Goal: Task Accomplishment & Management: Manage account settings

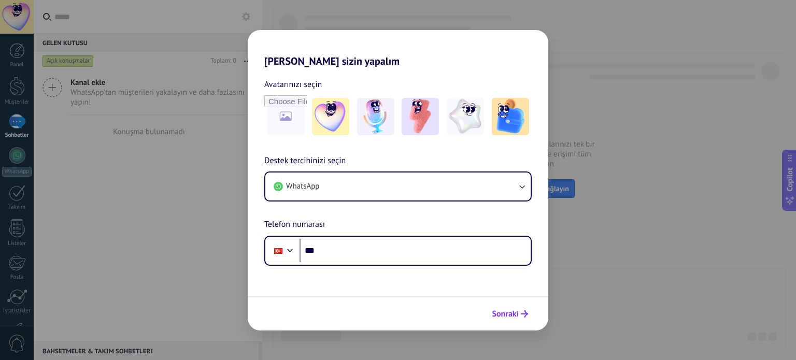
click at [503, 310] on span "Sonraki" at bounding box center [505, 313] width 27 height 7
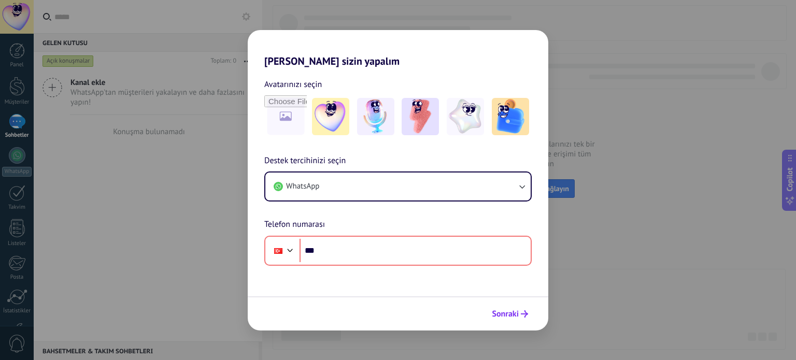
click at [503, 310] on span "Sonraki" at bounding box center [505, 313] width 27 height 7
click at [750, 79] on div "[PERSON_NAME] sizin yapalım Avatarınızı seçin Destek tercihinizi seçin WhatsApp…" at bounding box center [398, 180] width 796 height 360
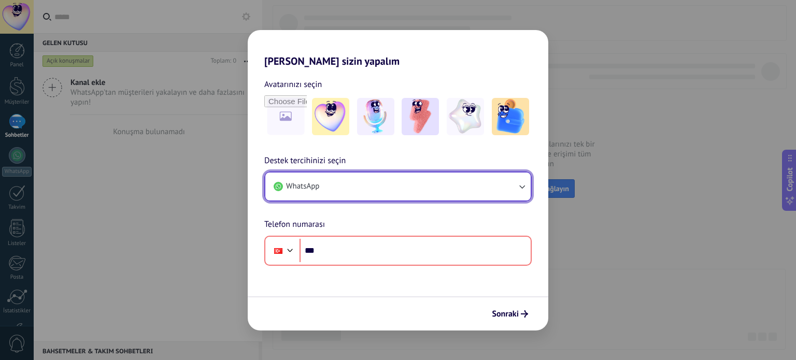
click at [517, 185] on icon "button" at bounding box center [522, 186] width 10 height 10
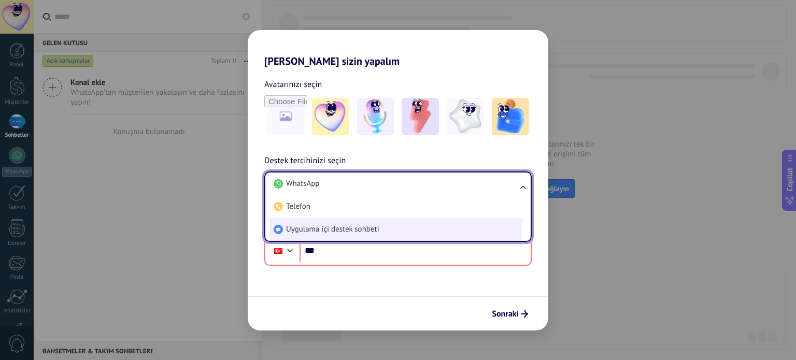
click at [453, 221] on li "Uygulama içi destek sohbeti" at bounding box center [395, 229] width 253 height 23
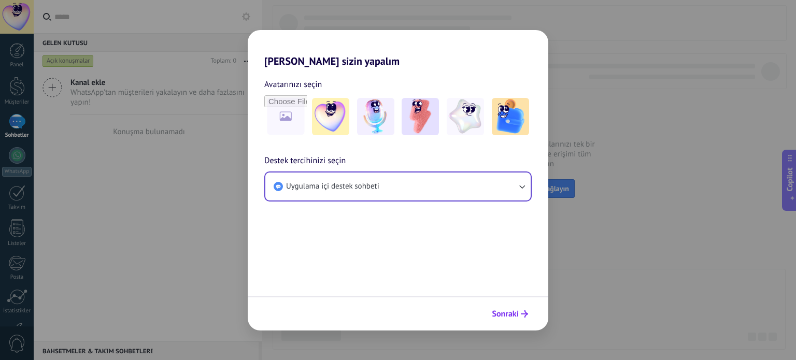
click at [520, 312] on span "Sonraki" at bounding box center [510, 313] width 36 height 7
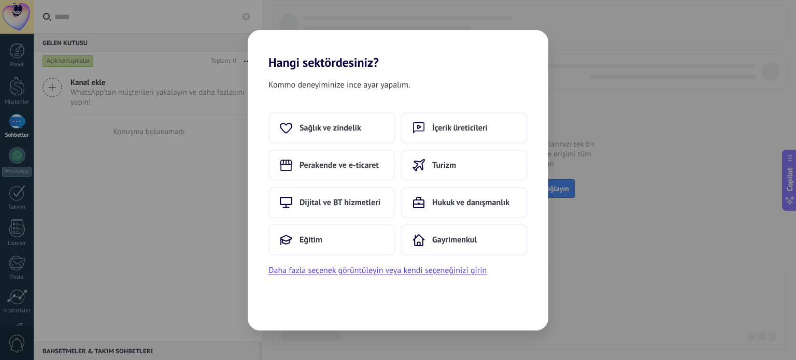
click at [692, 215] on div "Hangi sektördesiniz? Kommo deneyiminize ince ayar yapalım. Sağlık ve zindelik İ…" at bounding box center [398, 180] width 796 height 360
click at [493, 130] on button "İçerik üreticileri" at bounding box center [464, 127] width 126 height 31
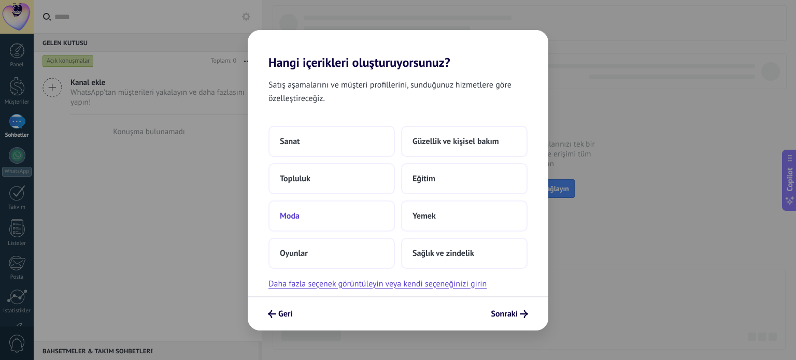
click at [289, 219] on span "Moda" at bounding box center [290, 216] width 20 height 10
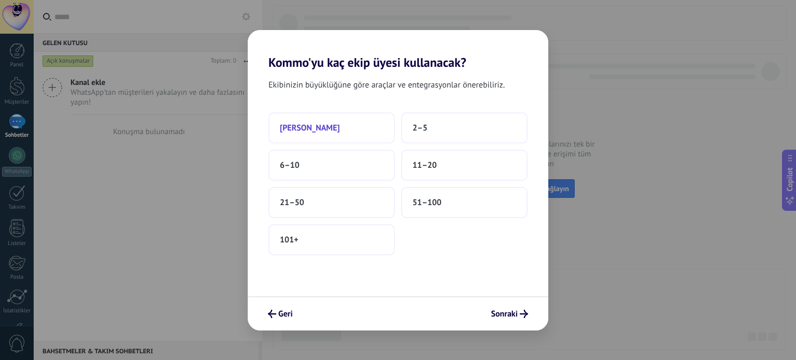
click at [294, 128] on span "[PERSON_NAME]" at bounding box center [310, 128] width 60 height 10
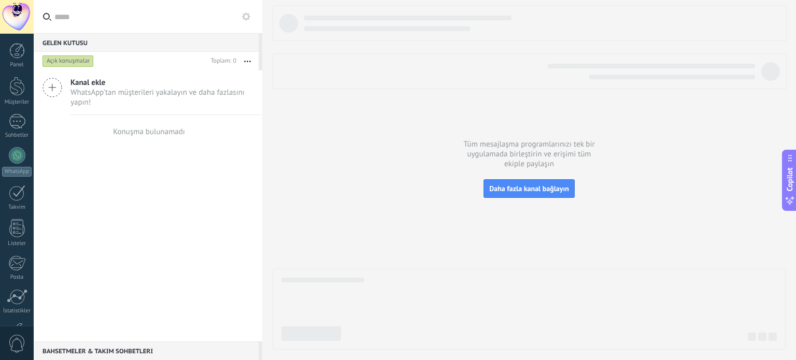
scroll to position [70, 0]
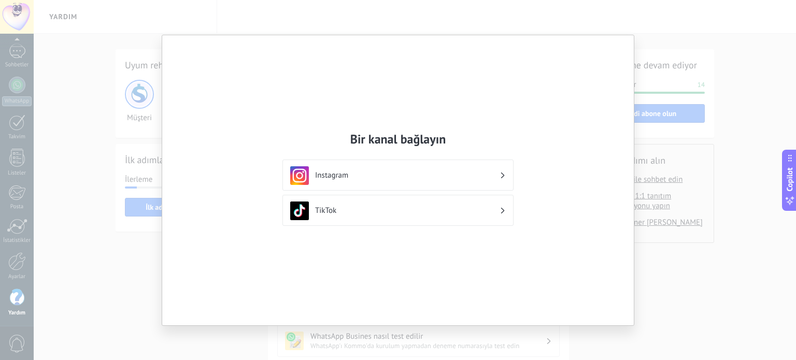
click at [560, 63] on div "Bir kanal bağlayın Instagram TikTok" at bounding box center [397, 180] width 471 height 290
click at [721, 1] on div "Bir kanal bağlayın Instagram TikTok" at bounding box center [398, 180] width 796 height 360
click at [493, 188] on div "Instagram" at bounding box center [397, 175] width 231 height 31
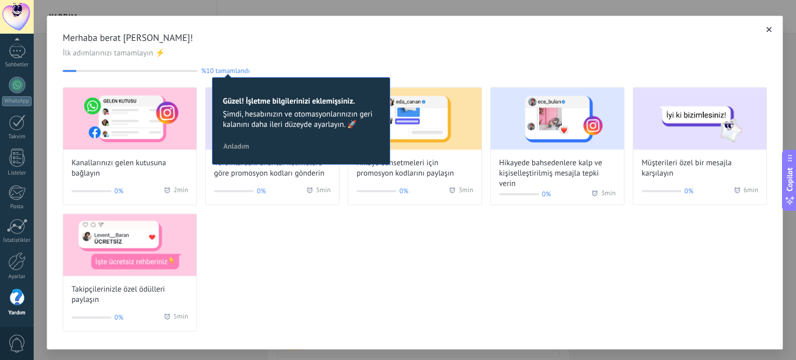
click at [766, 33] on span "button" at bounding box center [768, 29] width 5 height 7
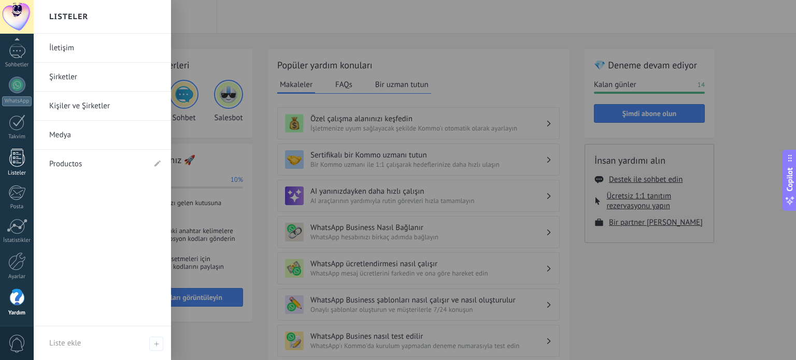
click at [12, 164] on div at bounding box center [17, 158] width 16 height 18
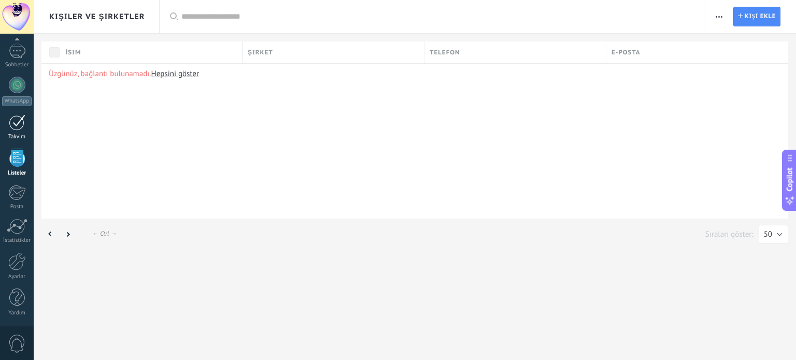
click at [15, 123] on div at bounding box center [17, 123] width 17 height 16
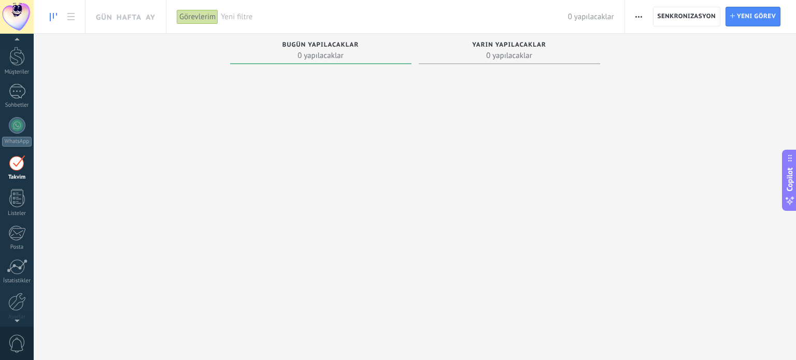
scroll to position [29, 0]
click at [22, 17] on div at bounding box center [17, 17] width 34 height 34
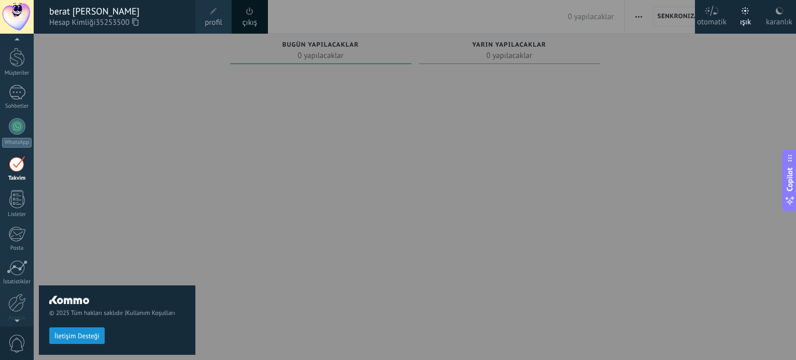
click at [22, 17] on div at bounding box center [17, 17] width 34 height 34
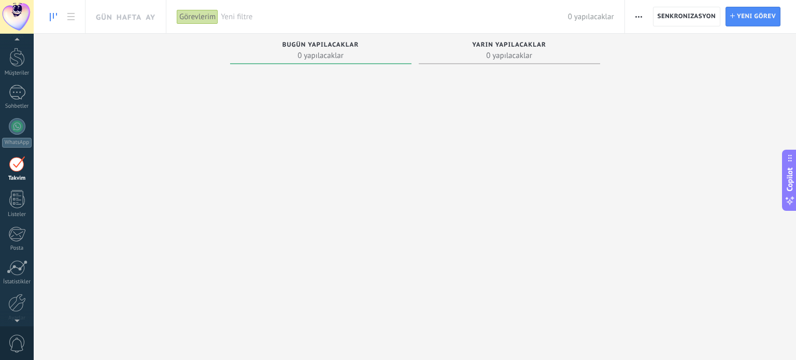
click at [10, 342] on span "0" at bounding box center [17, 344] width 18 height 18
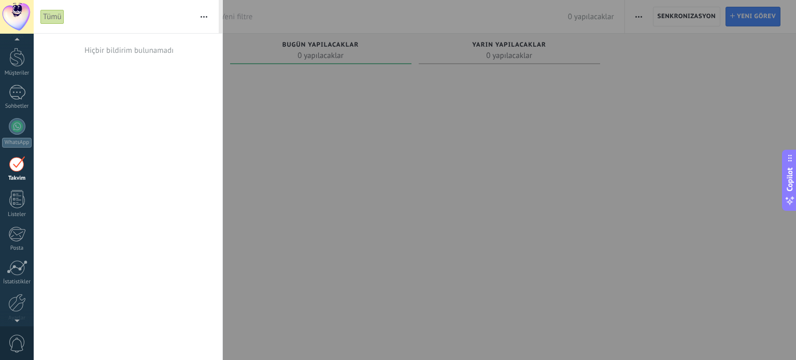
click at [548, 198] on div at bounding box center [398, 180] width 796 height 360
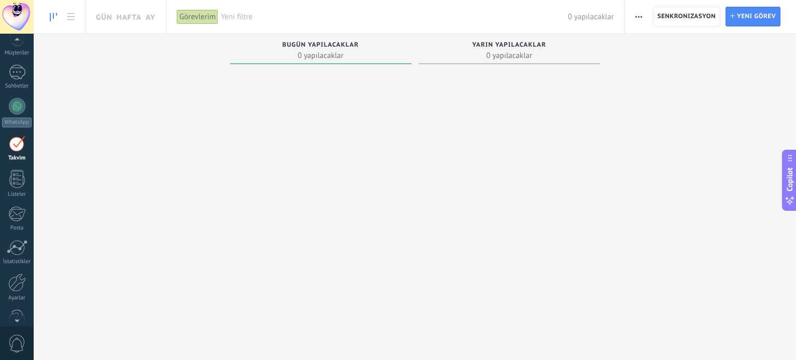
scroll to position [70, 0]
click at [15, 124] on div at bounding box center [17, 123] width 17 height 16
click at [211, 17] on div "Görevlerim" at bounding box center [197, 16] width 41 height 15
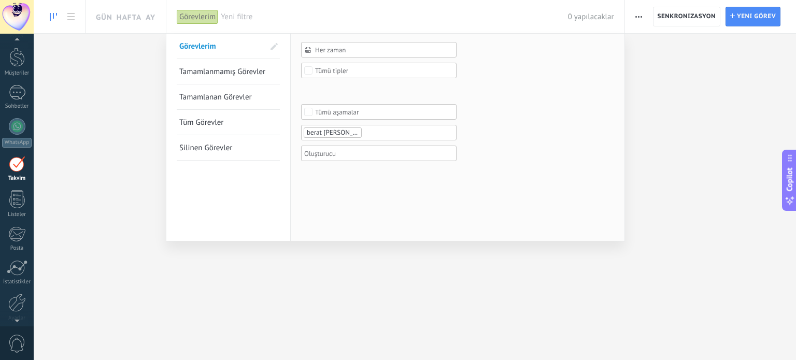
click at [206, 123] on span "Tüm Görevler" at bounding box center [201, 123] width 44 height 10
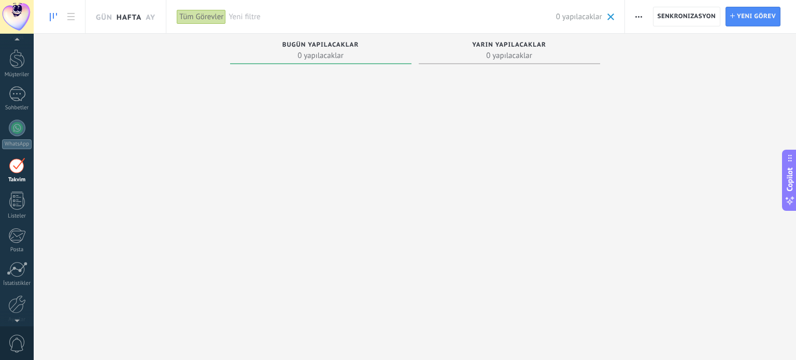
scroll to position [29, 0]
click at [126, 16] on link "Hafta" at bounding box center [129, 16] width 25 height 33
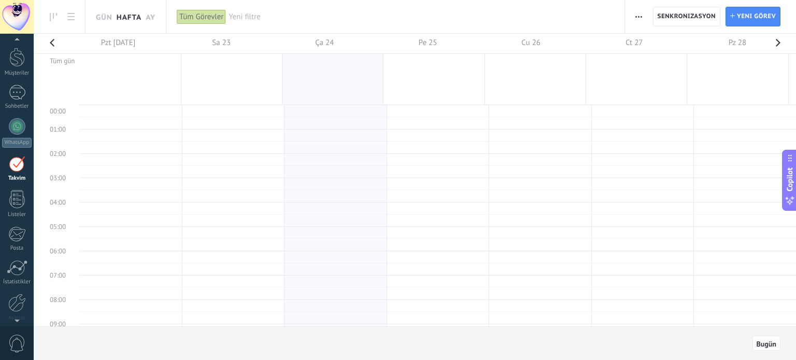
scroll to position [194, 0]
click at [103, 15] on link "Gün" at bounding box center [104, 16] width 17 height 33
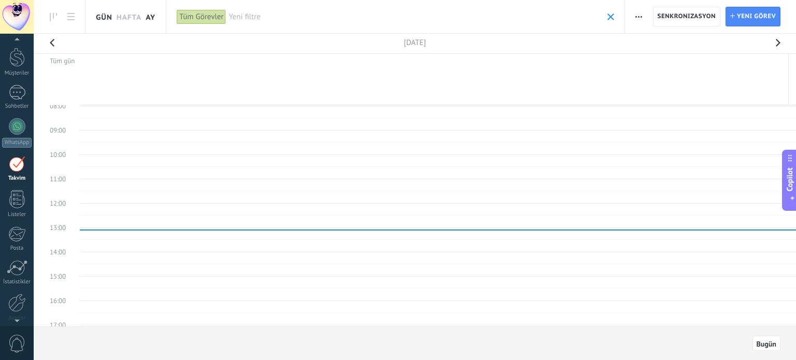
click at [149, 21] on link "Ay" at bounding box center [151, 16] width 10 height 33
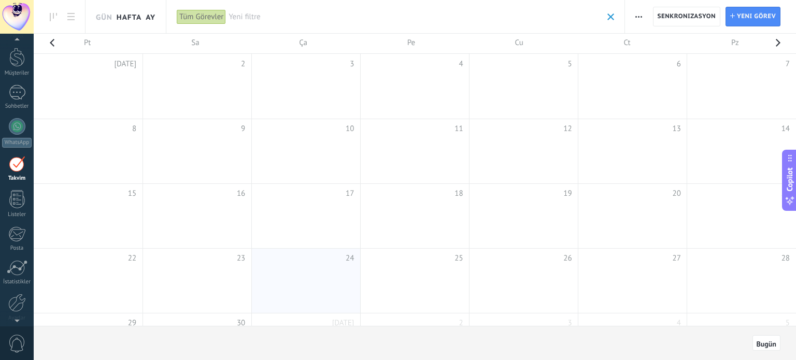
click at [137, 16] on link "Hafta" at bounding box center [129, 16] width 25 height 33
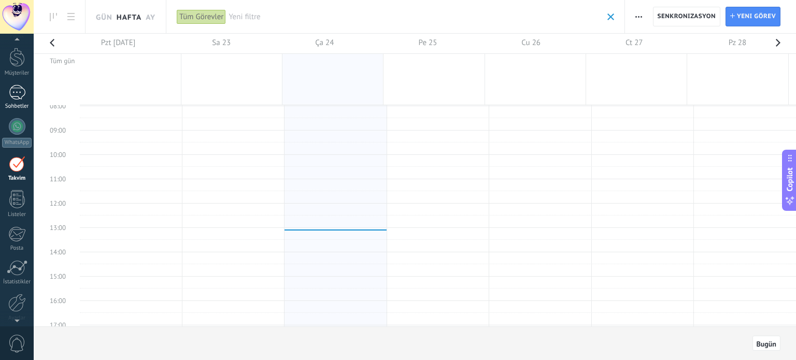
click at [17, 92] on div at bounding box center [17, 92] width 17 height 15
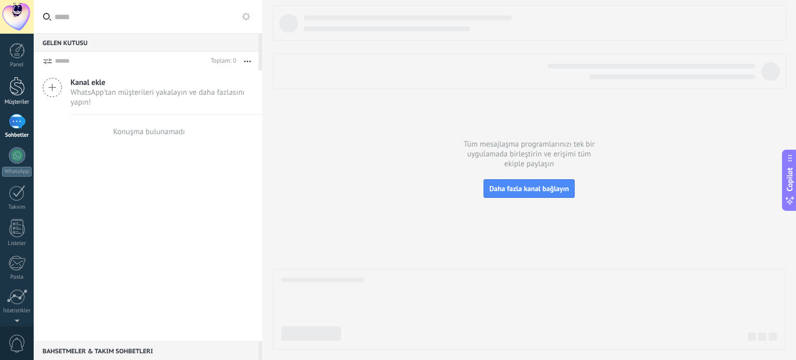
click at [13, 78] on div at bounding box center [17, 86] width 16 height 19
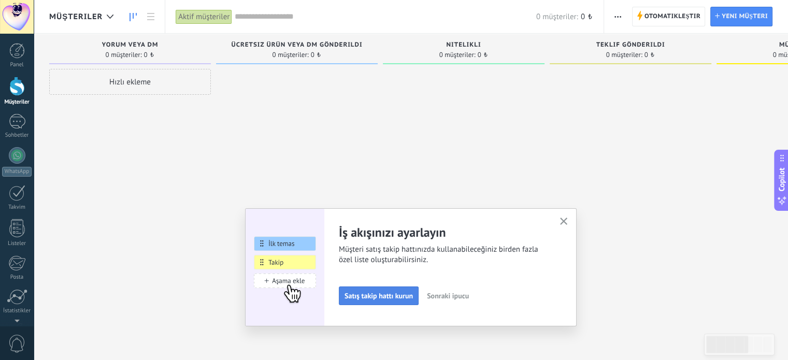
click at [396, 293] on span "Satış takip hattı kurun" at bounding box center [379, 295] width 68 height 7
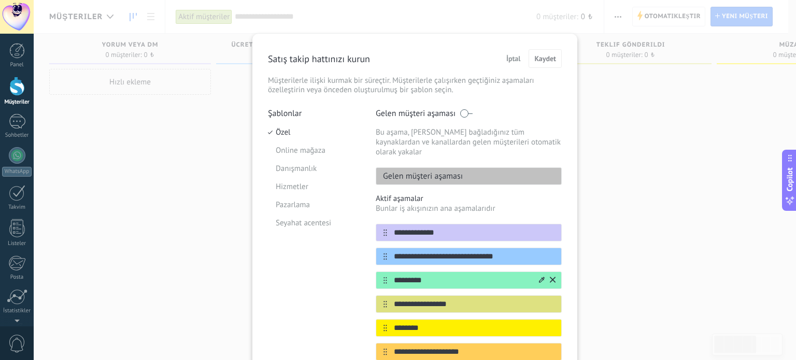
click at [411, 275] on input "*********" at bounding box center [462, 280] width 150 height 11
click at [691, 215] on div "**********" at bounding box center [415, 180] width 762 height 360
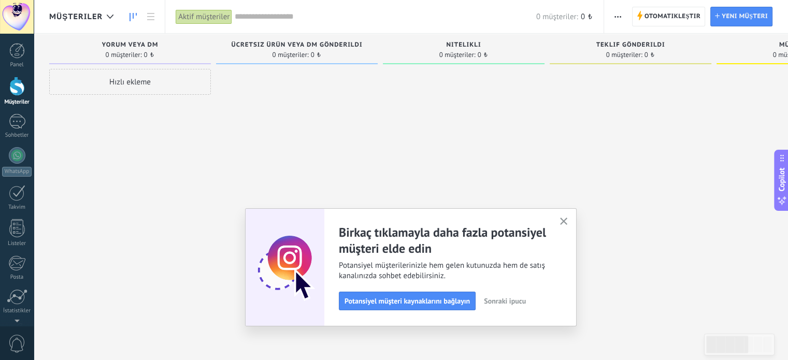
click at [562, 222] on button "button" at bounding box center [563, 222] width 13 height 14
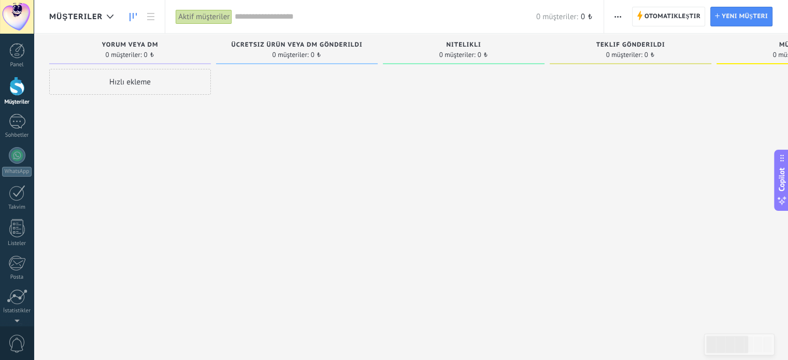
click at [135, 85] on div "Hızlı ekleme" at bounding box center [130, 82] width 162 height 26
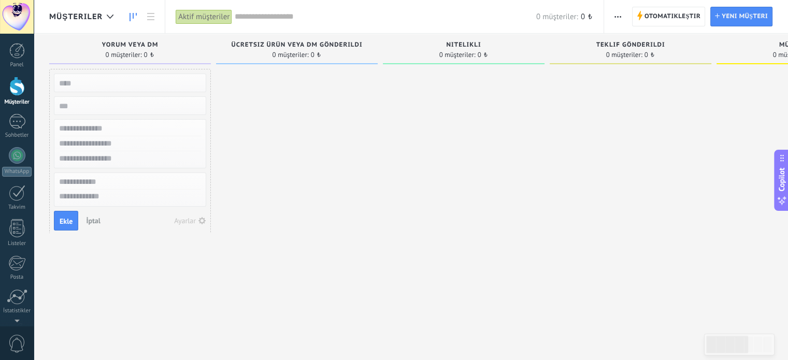
click at [135, 85] on input "text" at bounding box center [128, 83] width 151 height 15
click at [670, 21] on span "Otomatikleştir" at bounding box center [673, 16] width 56 height 19
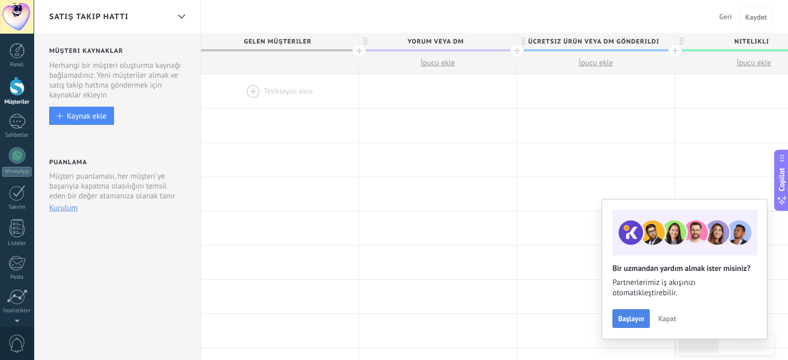
click at [629, 321] on span "Başlayın" at bounding box center [631, 318] width 26 height 7
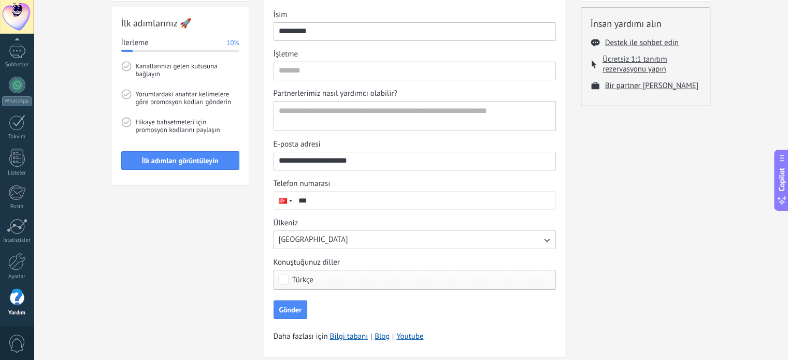
scroll to position [164, 0]
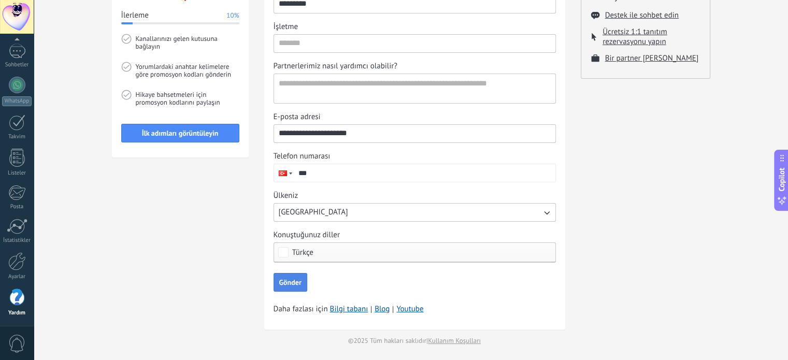
click at [290, 282] on span "Gönder" at bounding box center [290, 282] width 22 height 7
click at [177, 134] on span "İlk adımları görüntüleyin" at bounding box center [180, 133] width 77 height 7
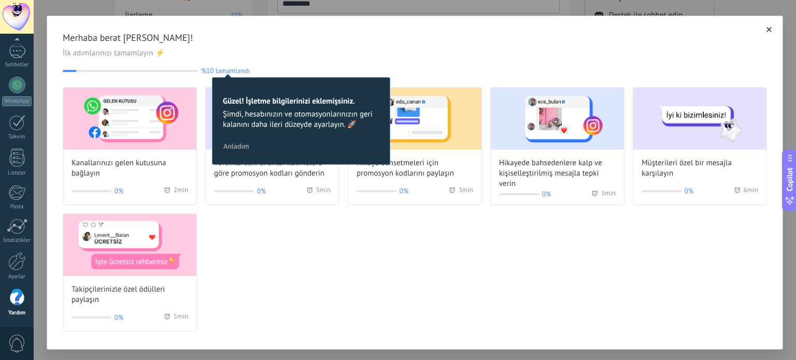
click at [767, 35] on div "Merhaba berat [PERSON_NAME]! İlk adımlarınızı tamamlayın ⚡ %10 tamamlandı 10 Gü…" at bounding box center [414, 181] width 735 height 331
click at [766, 31] on icon "button" at bounding box center [768, 29] width 5 height 5
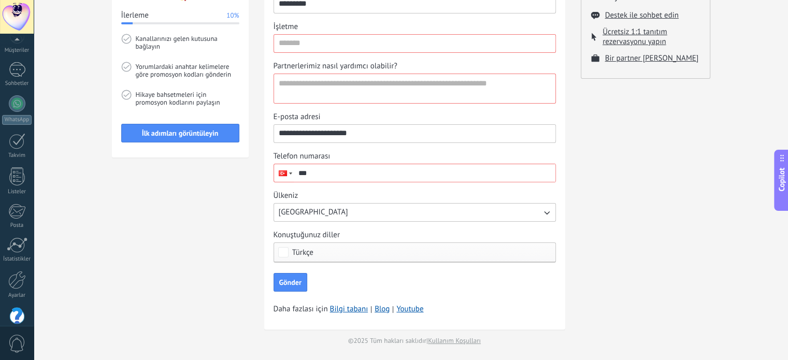
scroll to position [44, 0]
click at [17, 72] on div at bounding box center [17, 77] width 17 height 15
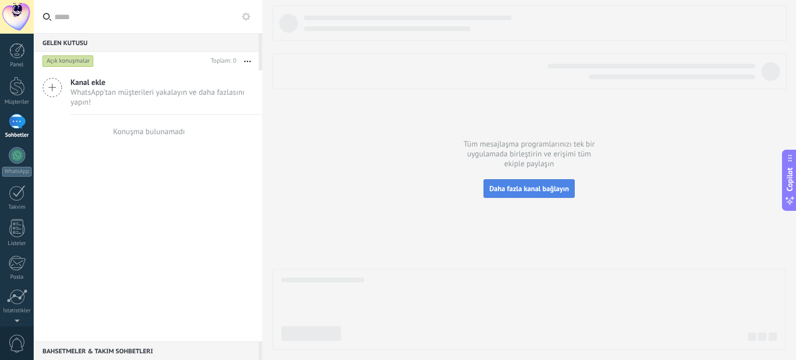
click at [566, 194] on button "Daha fazla kanal bağlayın" at bounding box center [528, 188] width 91 height 19
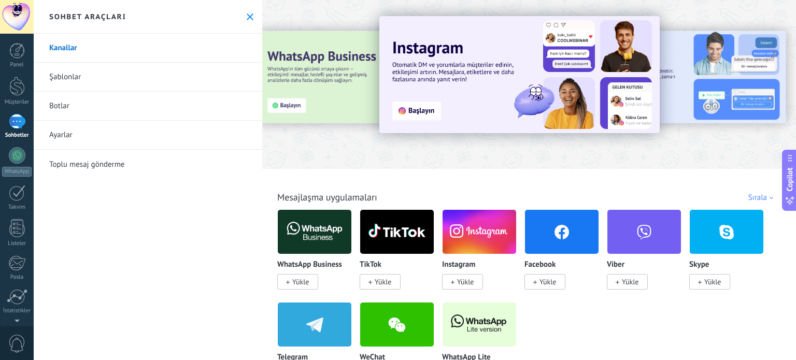
click at [775, 185] on div "Tümü Gelen kutusu AI çözümleri Otomasyonlar Müşteri kaynakları Yüklendi Benim g…" at bounding box center [528, 186] width 527 height 34
click at [788, 177] on span "Copilot" at bounding box center [789, 179] width 10 height 24
click at [788, 177] on span "Copilot" at bounding box center [789, 181] width 10 height 24
